Goal: Information Seeking & Learning: Learn about a topic

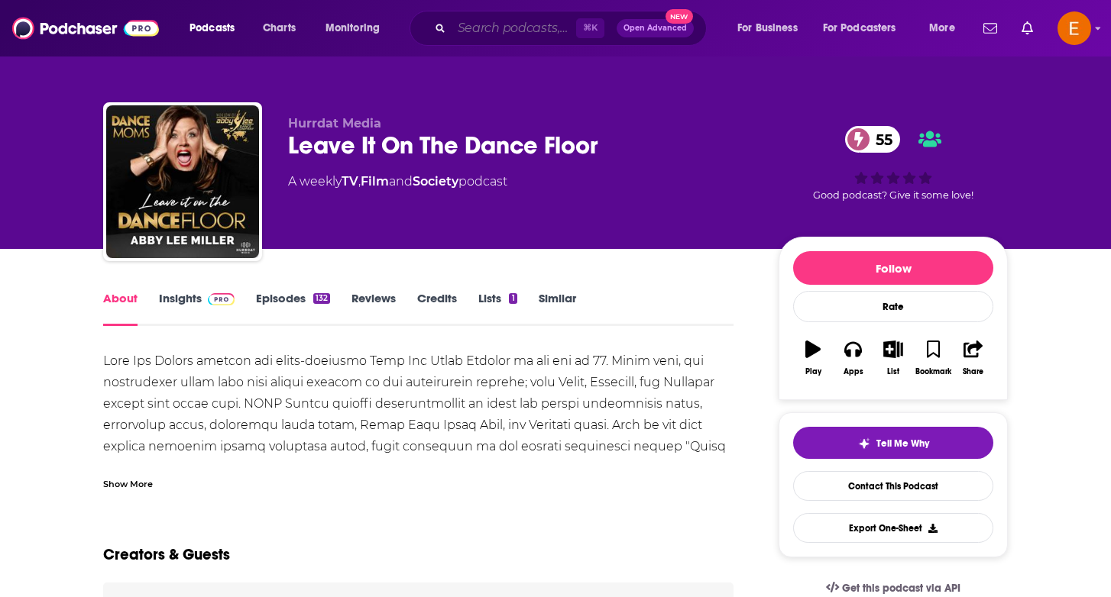
click at [488, 27] on input "Search podcasts, credits, & more..." at bounding box center [513, 28] width 124 height 24
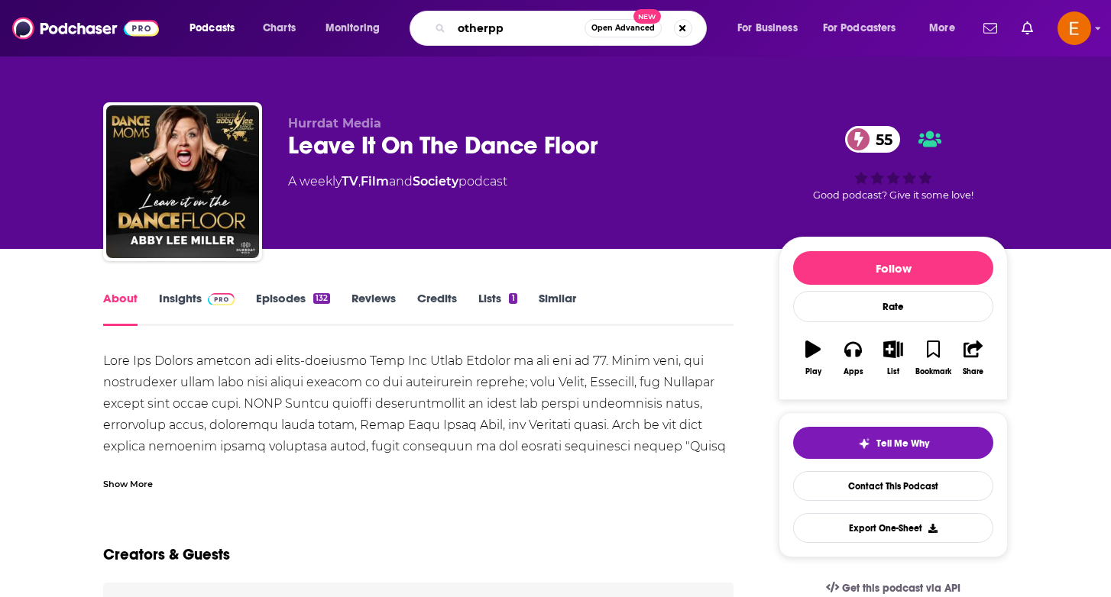
type input "otherppl"
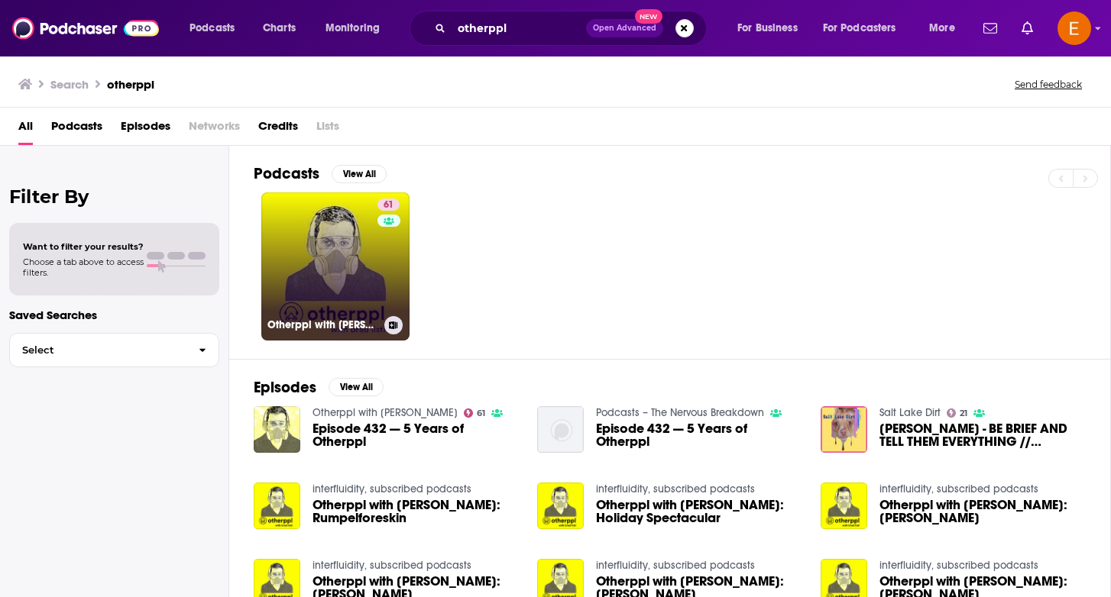
click at [317, 212] on link "61 Otherppl with [PERSON_NAME]" at bounding box center [335, 266] width 148 height 148
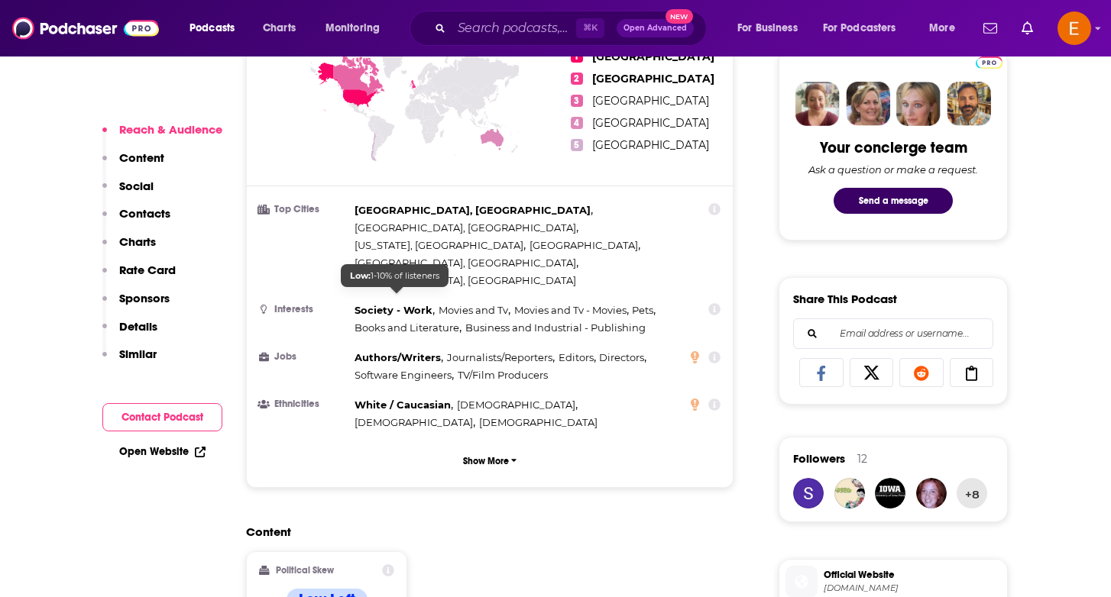
scroll to position [739, 0]
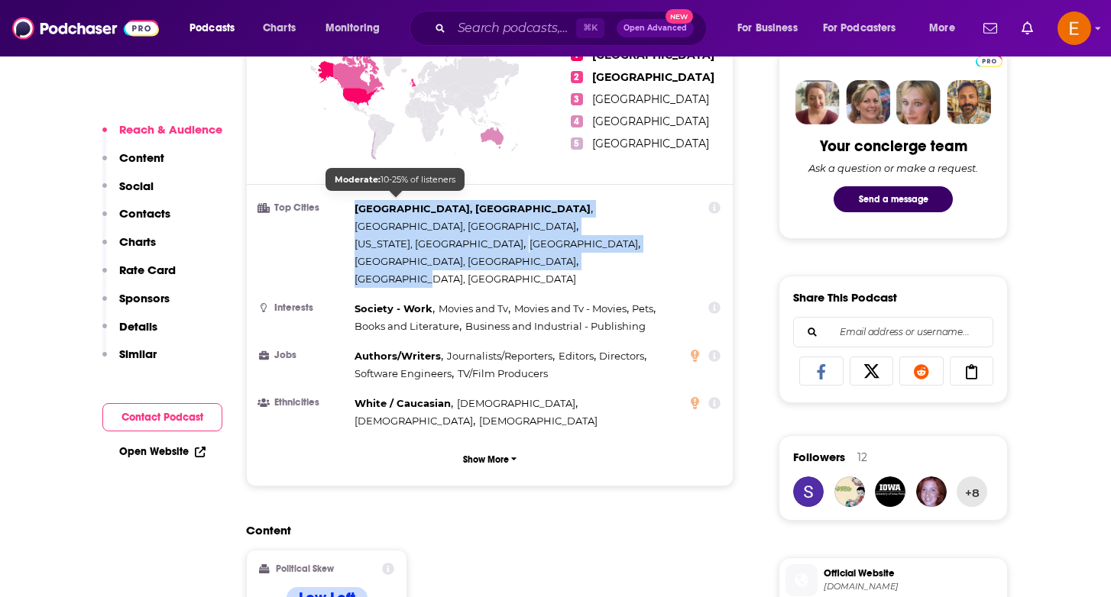
drag, startPoint x: 515, startPoint y: 218, endPoint x: 356, endPoint y: 201, distance: 159.8
click at [356, 201] on div "[GEOGRAPHIC_DATA], [GEOGRAPHIC_DATA] , [GEOGRAPHIC_DATA], [GEOGRAPHIC_DATA] , […" at bounding box center [517, 244] width 326 height 88
copy div "[GEOGRAPHIC_DATA], [GEOGRAPHIC_DATA] , [GEOGRAPHIC_DATA], [GEOGRAPHIC_DATA] , […"
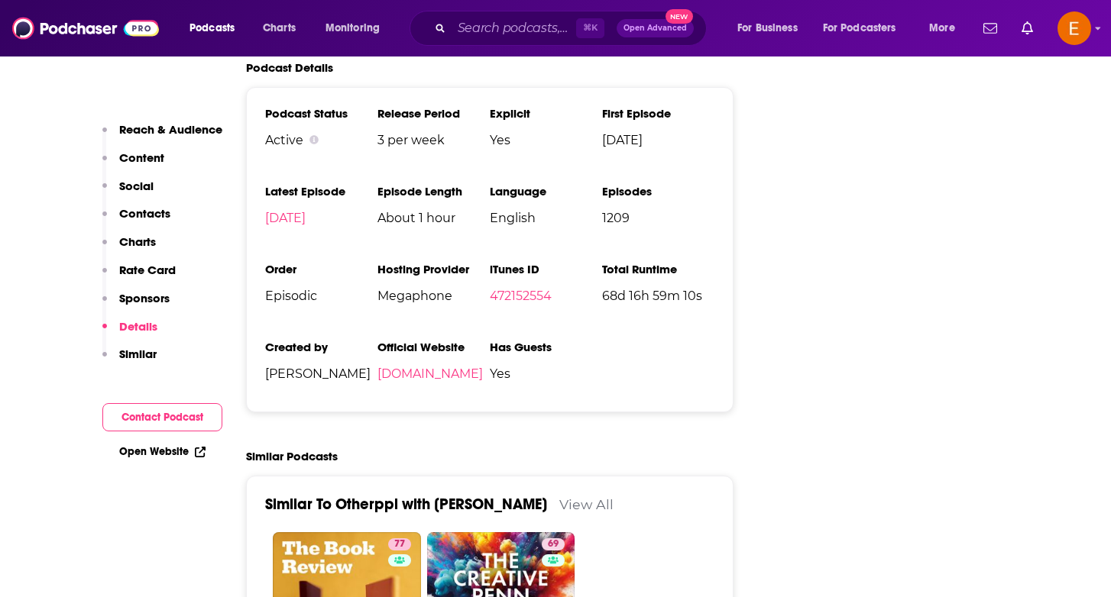
scroll to position [2870, 0]
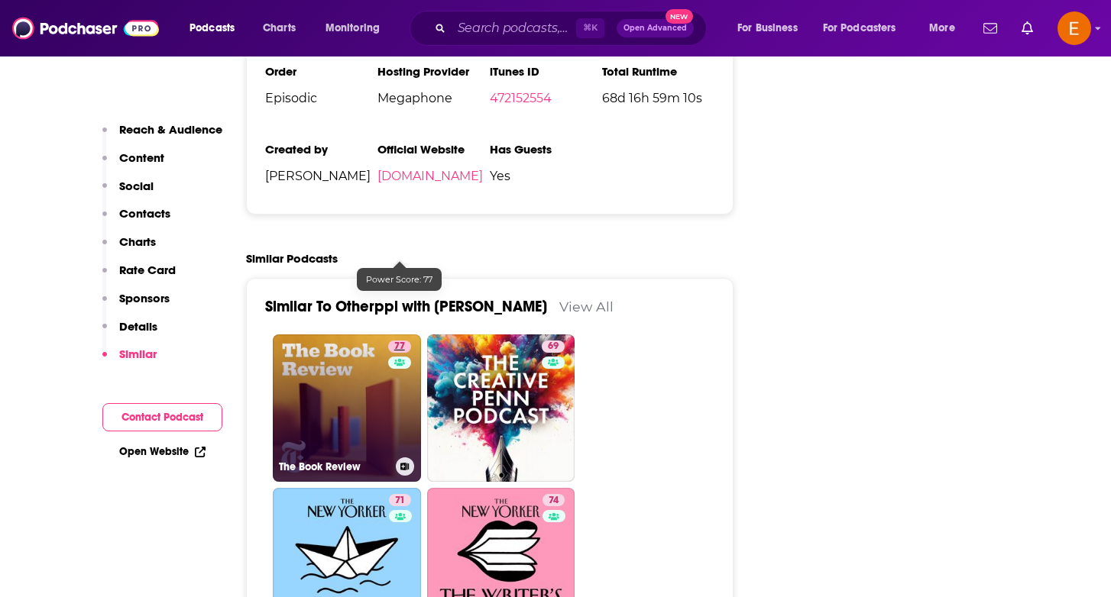
click at [396, 339] on span "77" at bounding box center [399, 346] width 11 height 15
type input "[URL][DOMAIN_NAME]"
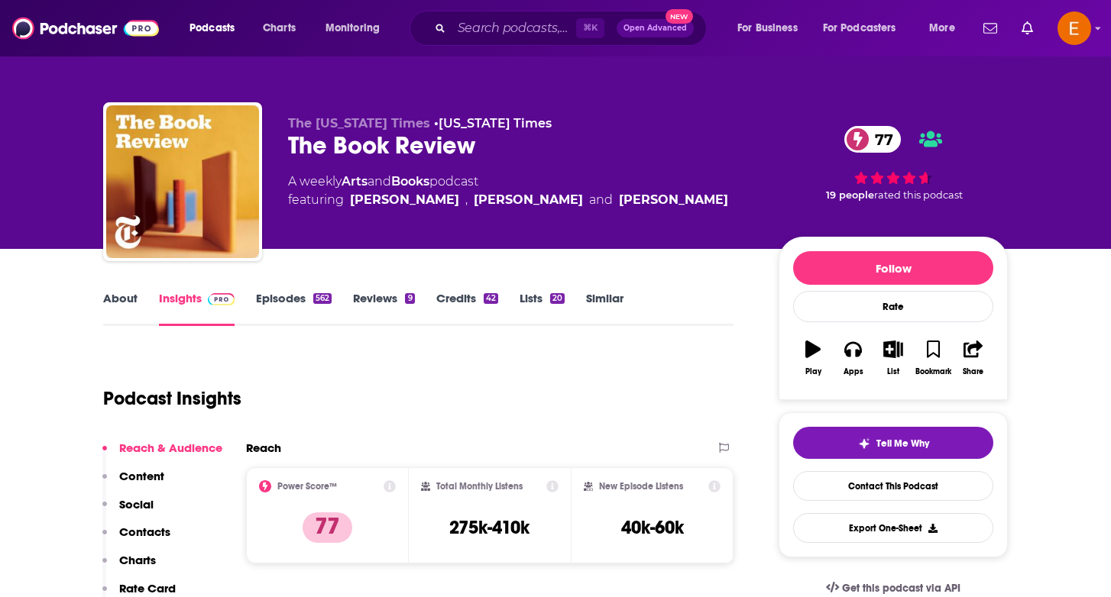
click at [873, 141] on span "77" at bounding box center [879, 139] width 41 height 27
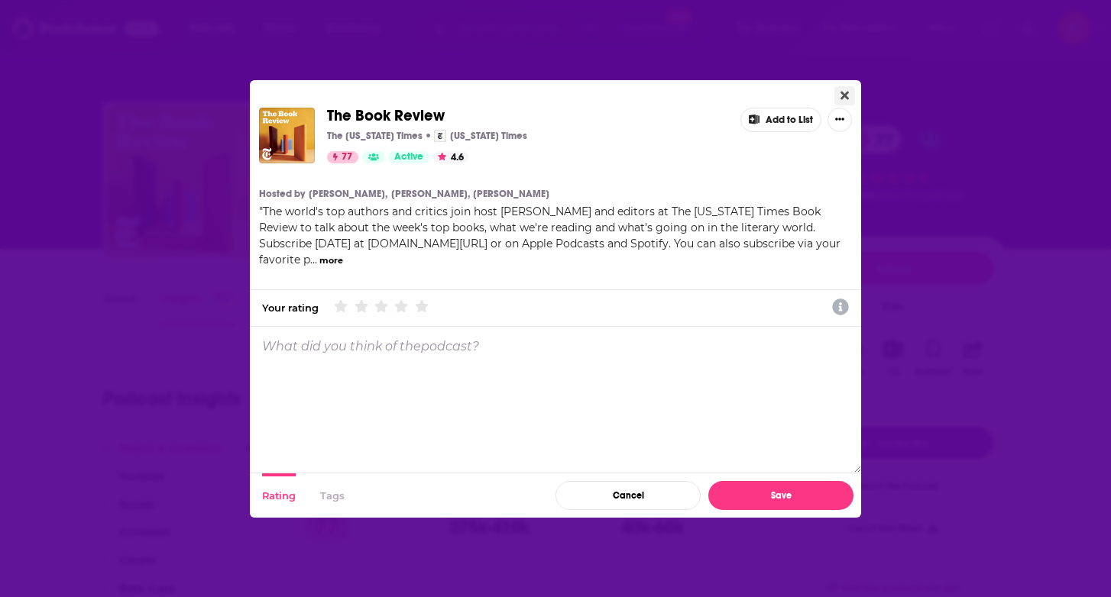
click at [846, 97] on icon "Close" at bounding box center [844, 95] width 8 height 12
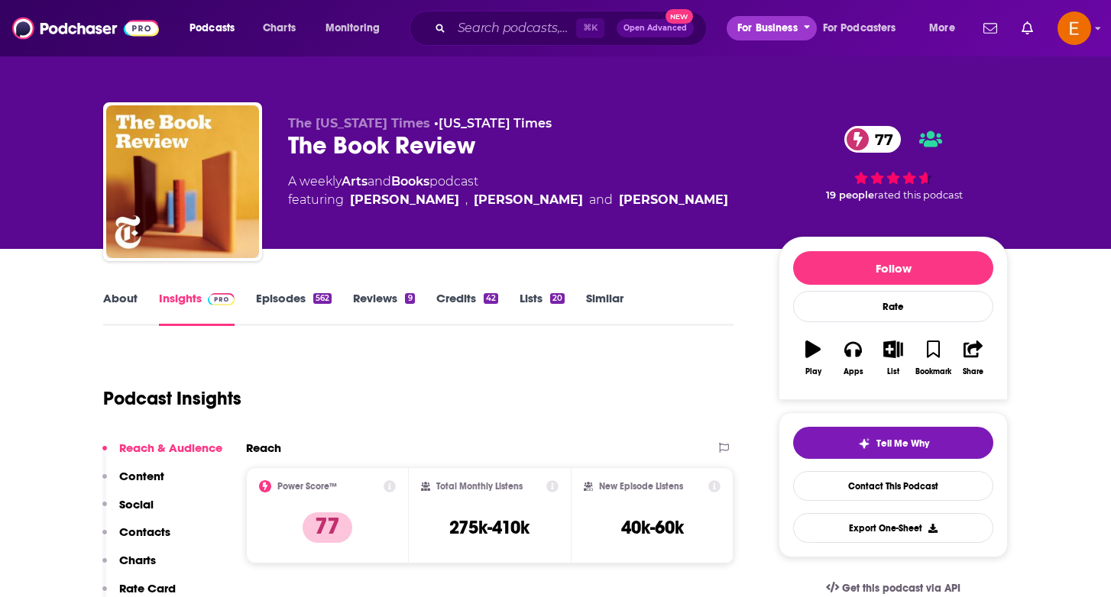
click at [772, 31] on span "For Business" at bounding box center [767, 28] width 60 height 21
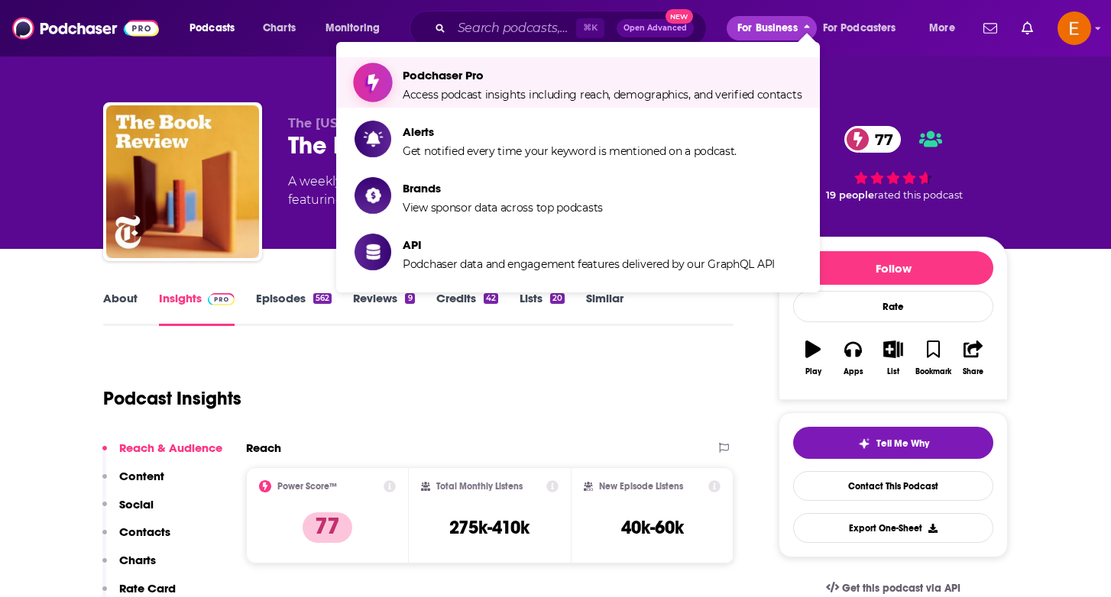
click at [595, 91] on span "Access podcast insights including reach, demographics, and verified contacts" at bounding box center [602, 95] width 399 height 14
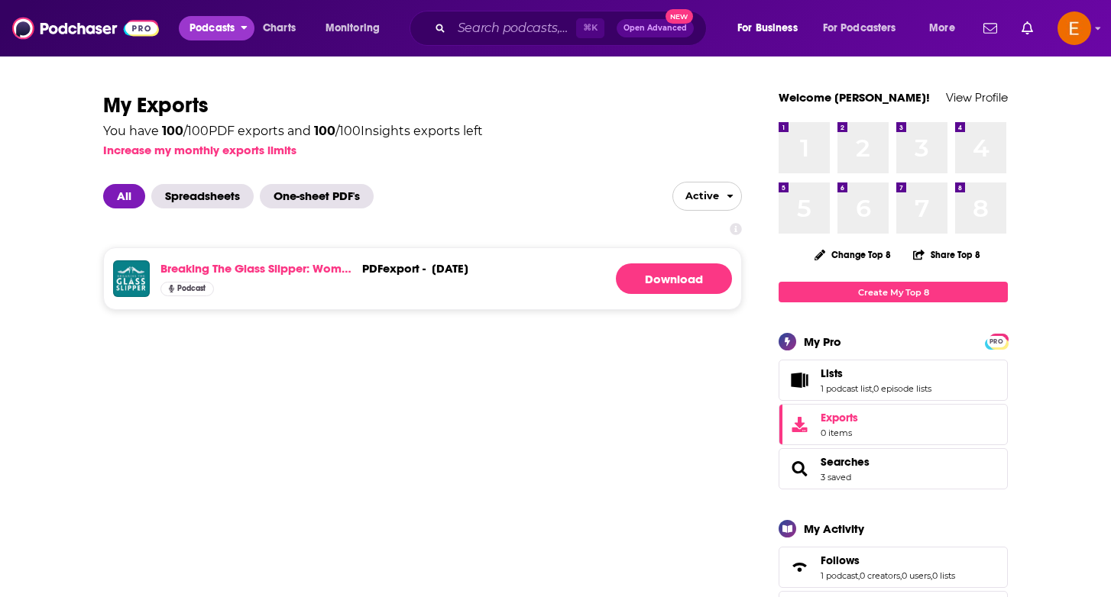
click at [222, 26] on span "Podcasts" at bounding box center [211, 28] width 45 height 21
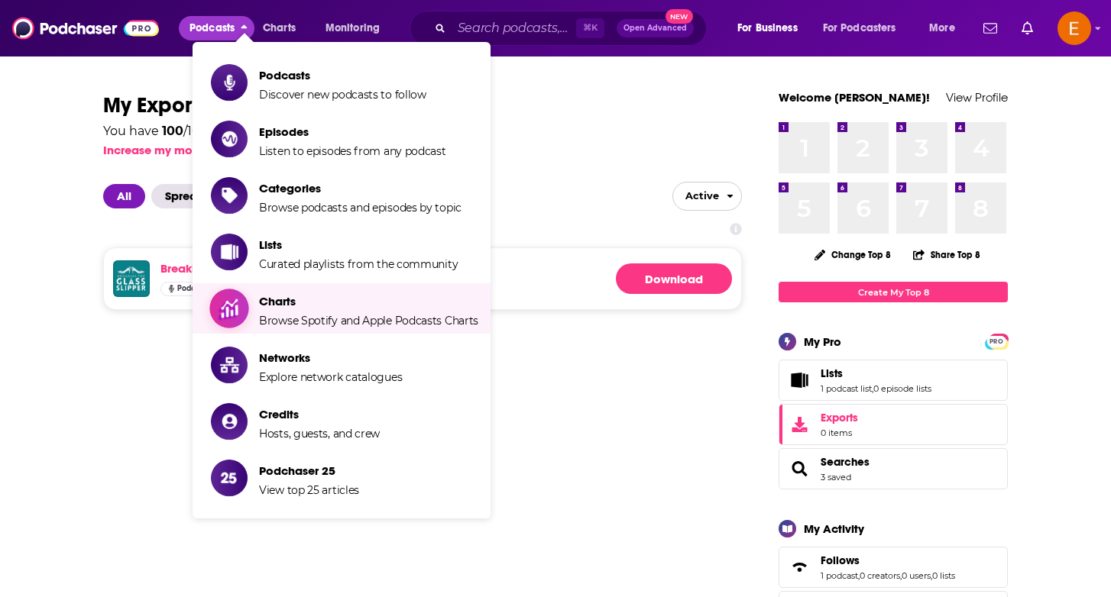
click at [323, 324] on span "Browse Spotify and Apple Podcasts Charts" at bounding box center [368, 321] width 219 height 14
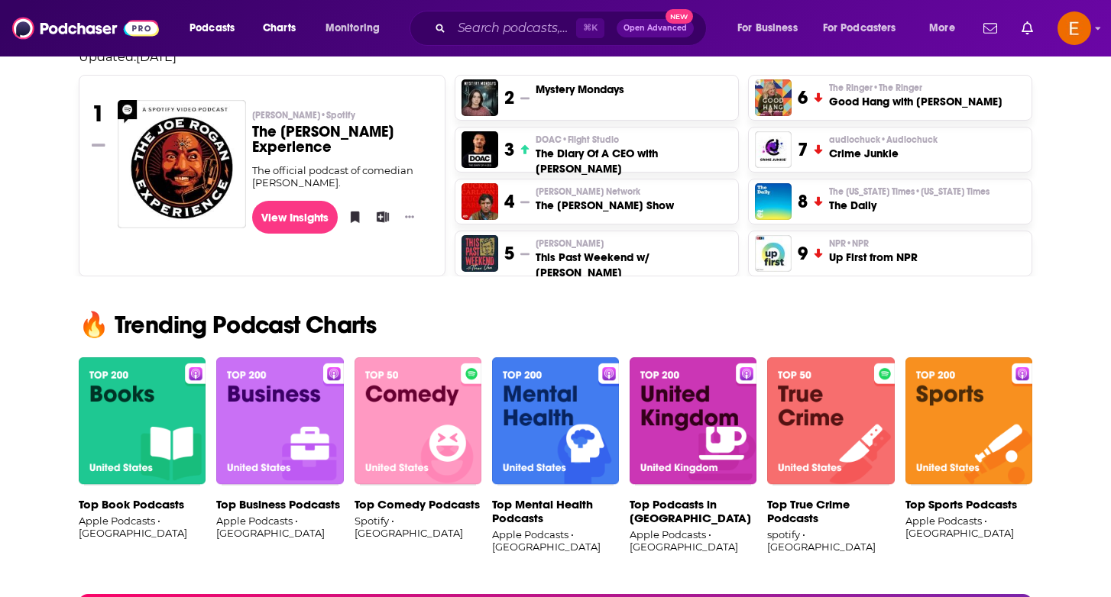
scroll to position [1055, 0]
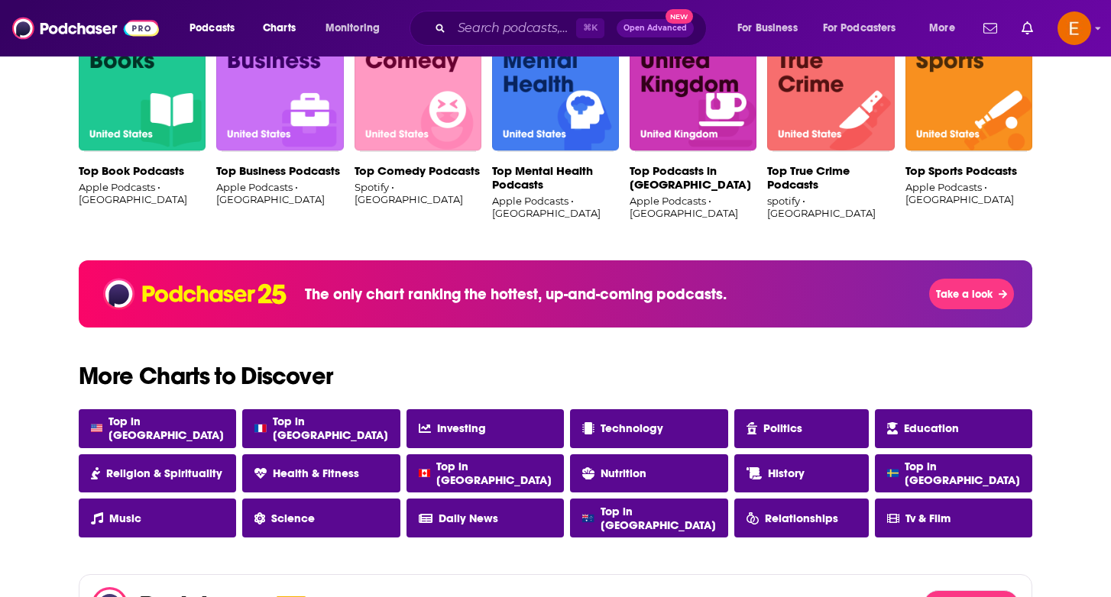
click at [163, 166] on p "Top Book Podcasts" at bounding box center [142, 171] width 127 height 14
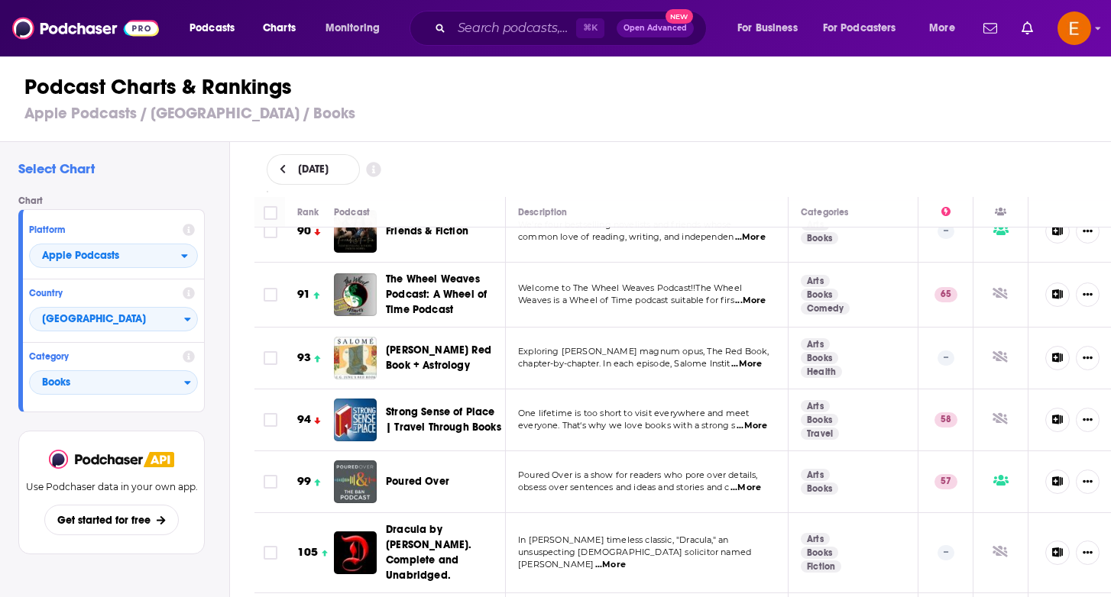
scroll to position [2452, 0]
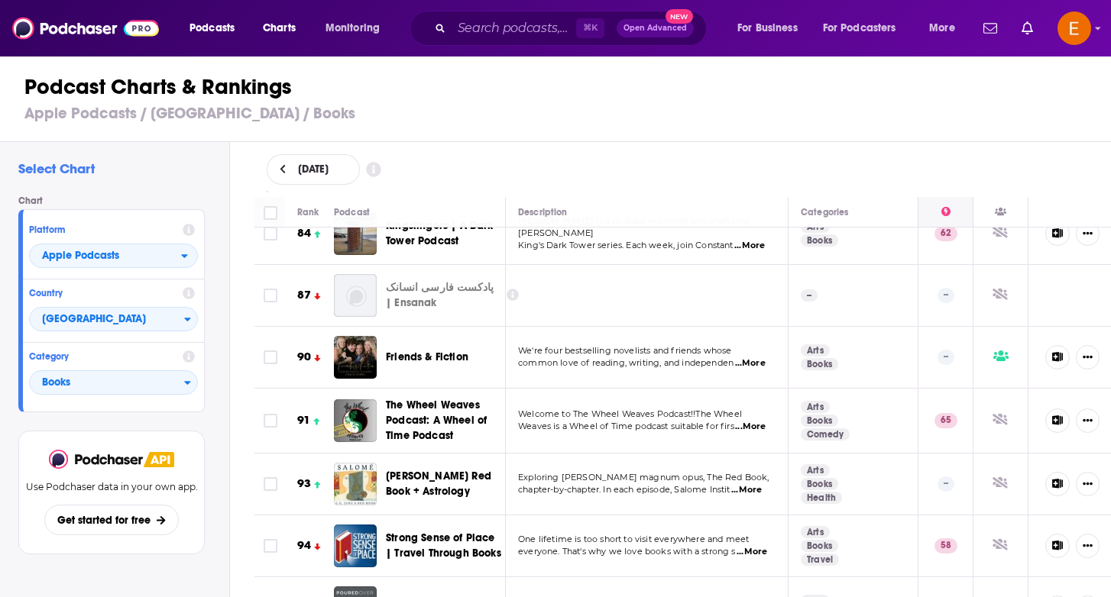
click at [952, 209] on div at bounding box center [945, 212] width 54 height 18
click at [946, 210] on icon at bounding box center [945, 211] width 9 height 9
click at [945, 597] on p "57" at bounding box center [945, 607] width 23 height 15
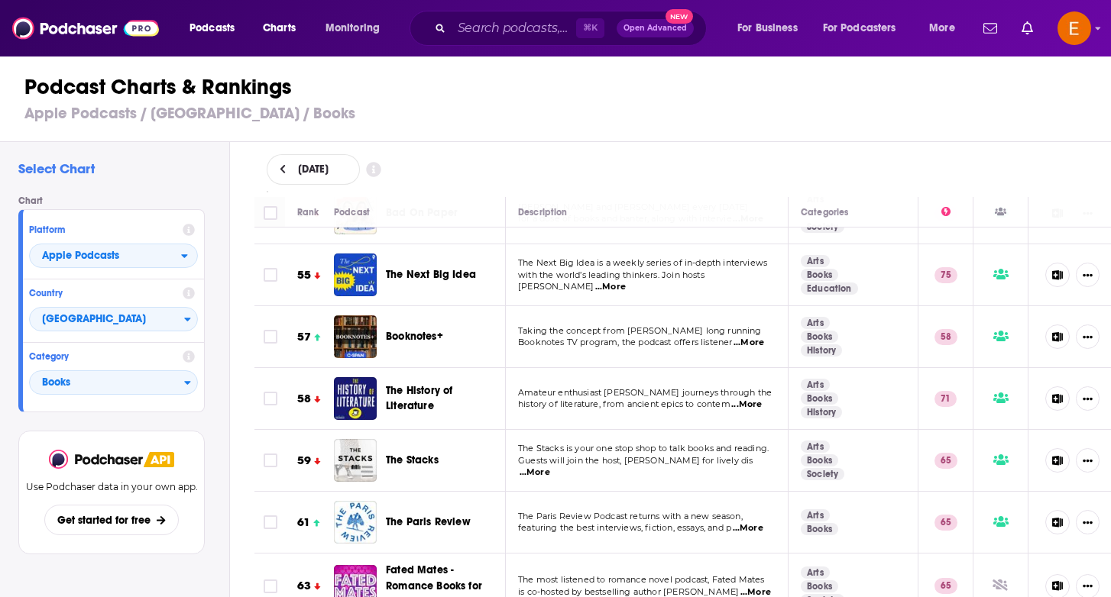
scroll to position [1490, 0]
